Goal: Information Seeking & Learning: Check status

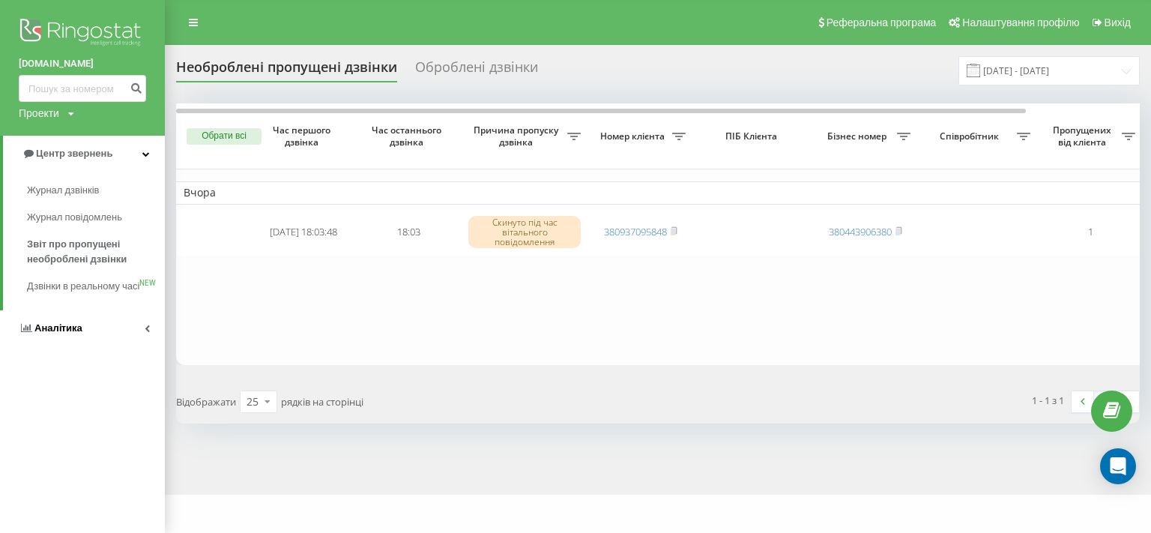
click at [66, 333] on span "Аналiтика" at bounding box center [58, 327] width 48 height 11
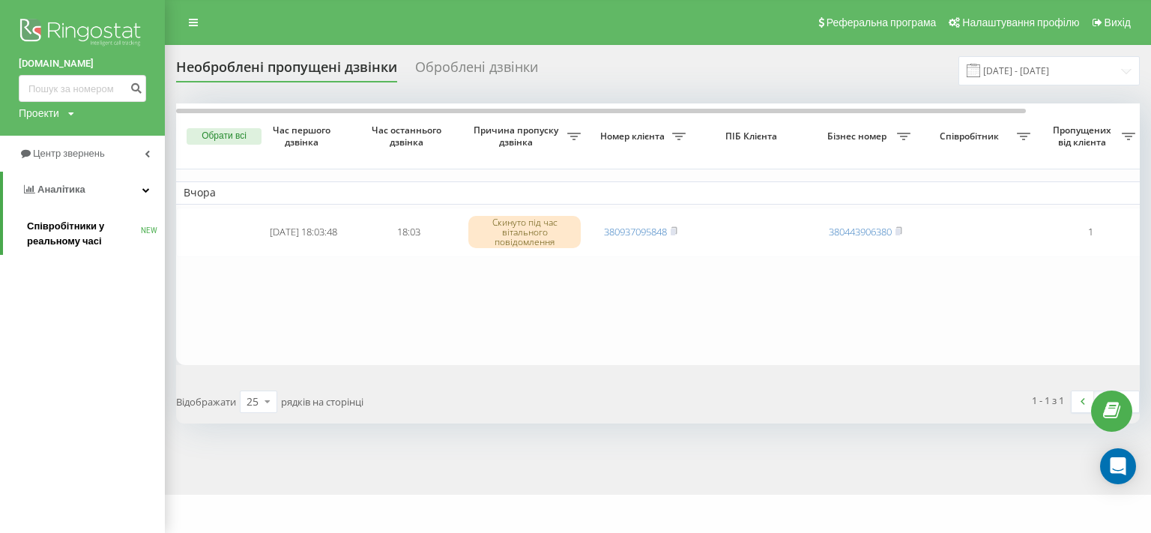
click at [64, 245] on span "Співробітники у реальному часі" at bounding box center [84, 234] width 114 height 30
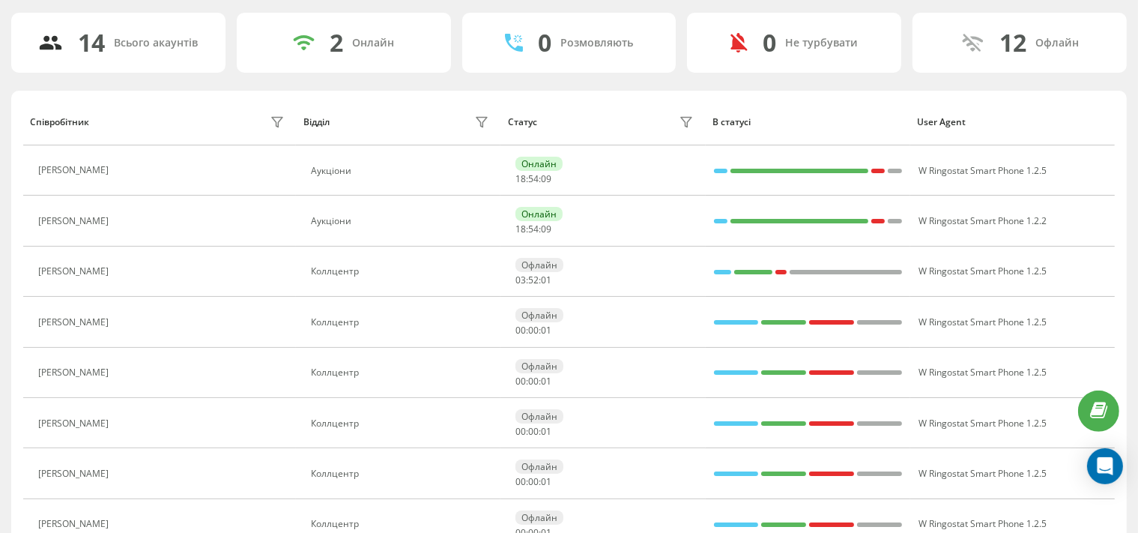
scroll to position [158, 0]
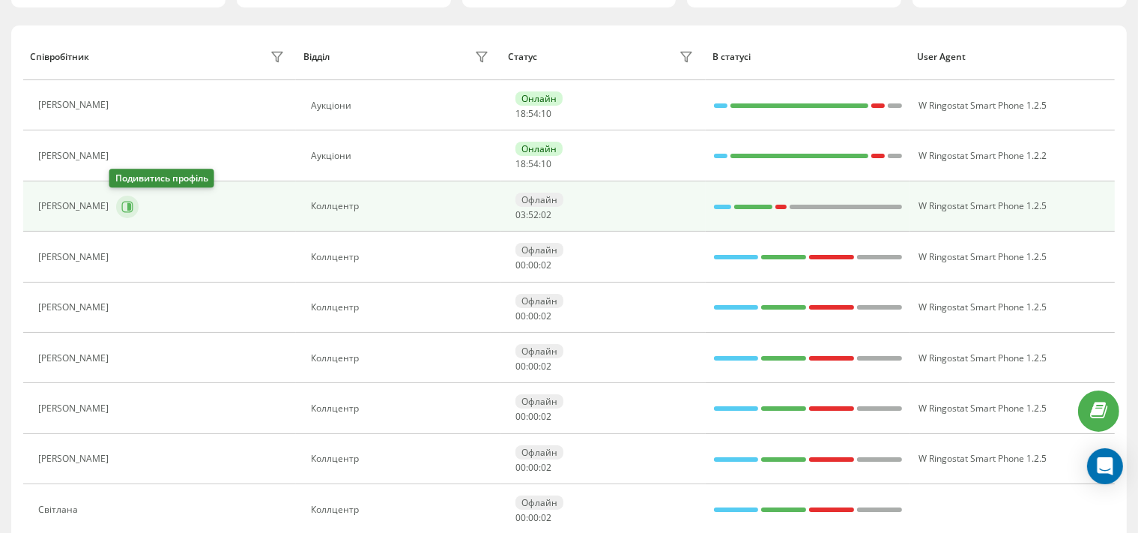
click at [121, 208] on icon at bounding box center [127, 207] width 12 height 12
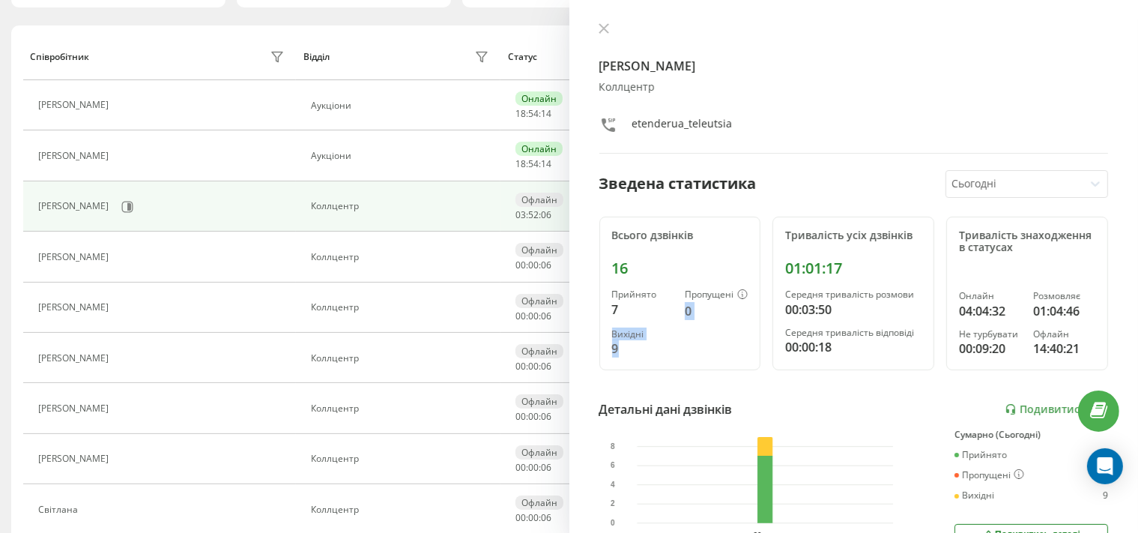
drag, startPoint x: 638, startPoint y: 306, endPoint x: 626, endPoint y: 366, distance: 60.4
click at [626, 366] on div "Всього дзвінків 16 Прийнято 7 Пропущені 0 Вихідні 9" at bounding box center [680, 294] width 162 height 154
click at [626, 343] on div "9" at bounding box center [642, 348] width 61 height 18
drag, startPoint x: 623, startPoint y: 349, endPoint x: 599, endPoint y: 272, distance: 81.0
click at [599, 272] on div "Телеуця Марія Коллцентр etenderua_teleutsia Зведена статистика Сьогодні Всього …" at bounding box center [855, 266] width 570 height 533
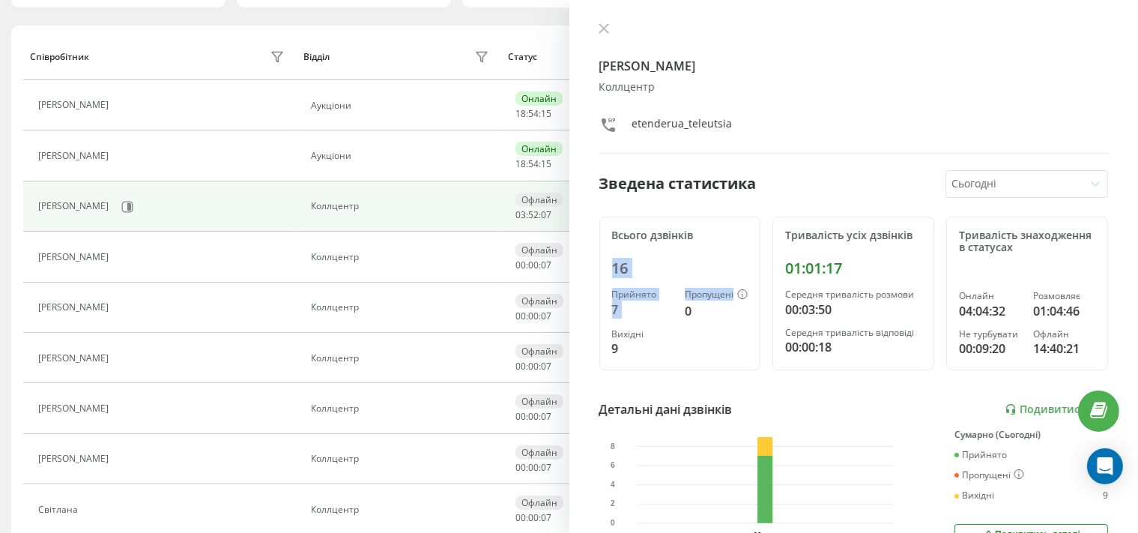
click at [715, 347] on div "Прийнято 7 Пропущені 0 Вихідні 9" at bounding box center [680, 323] width 136 height 68
click at [599, 28] on icon at bounding box center [604, 28] width 10 height 10
